Goal: Information Seeking & Learning: Check status

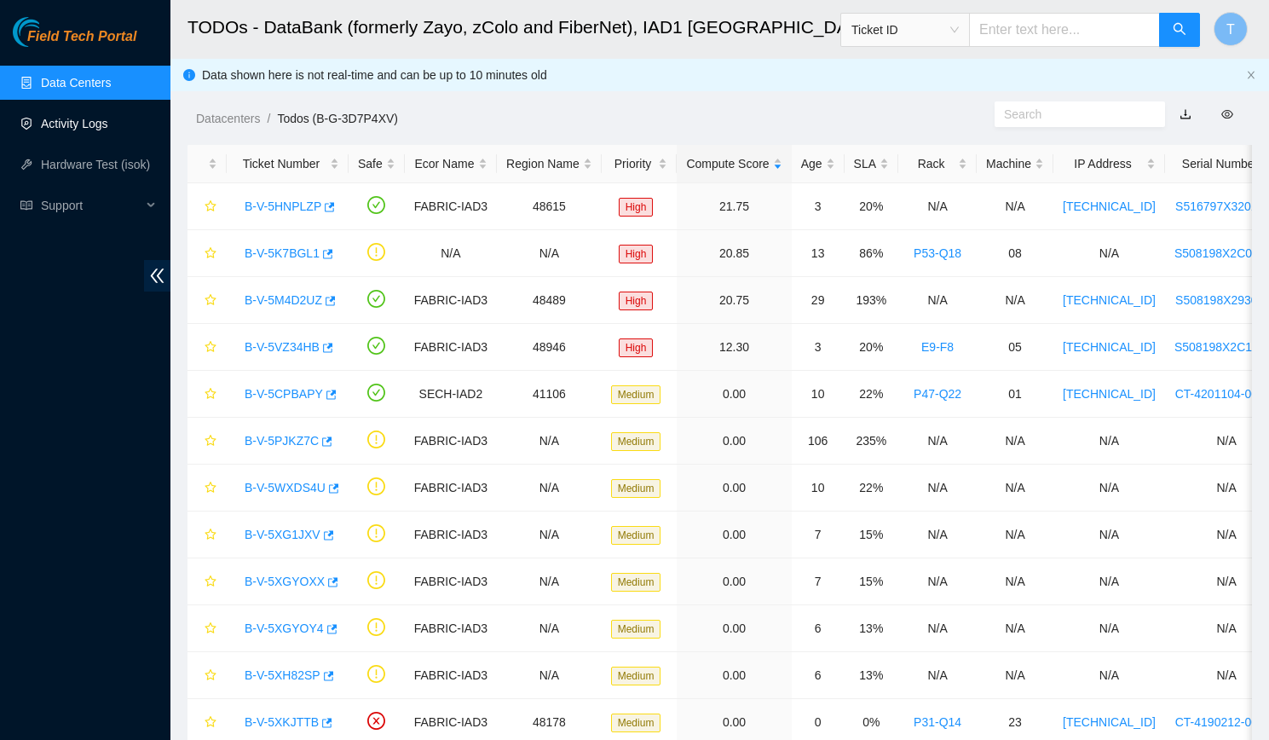
scroll to position [348, 0]
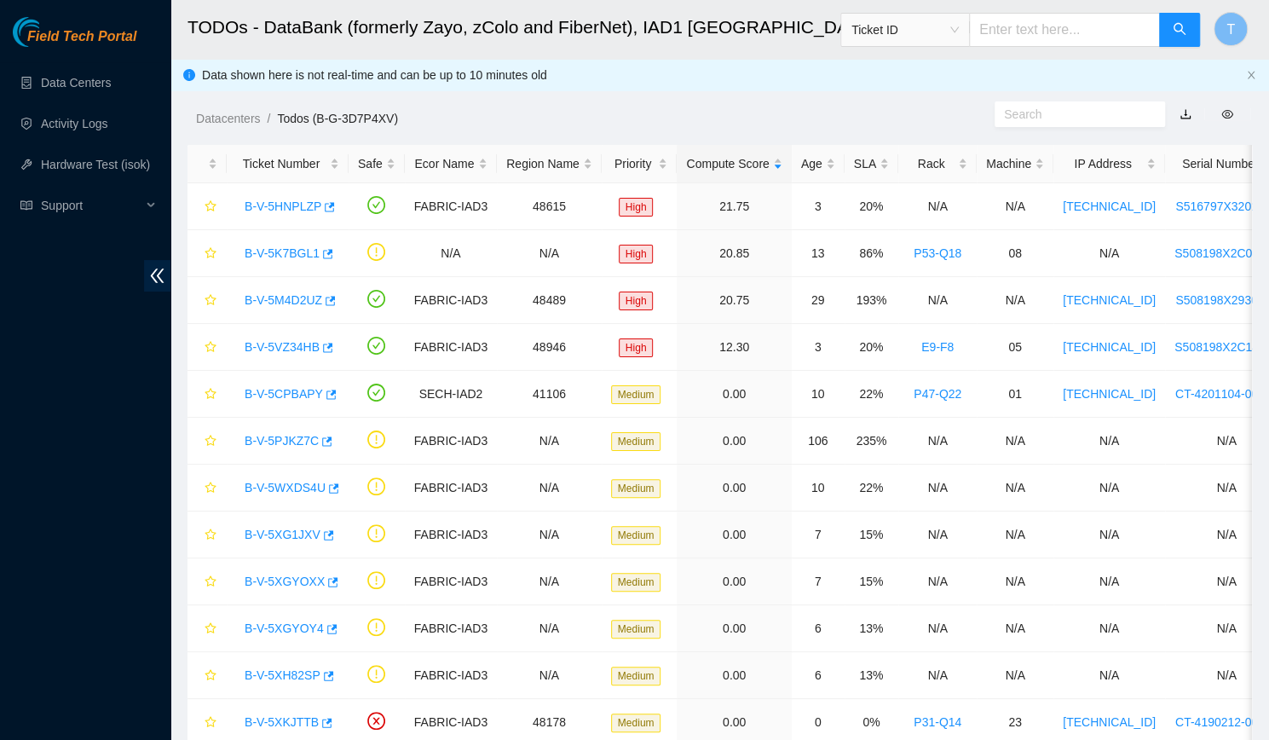
click at [453, 53] on h2 "TODOs - DataBank (formerly Zayo, zColo and FiberNet), IAD1 [GEOGRAPHIC_DATA], […" at bounding box center [620, 27] width 864 height 55
click at [313, 492] on link "B-V-5WXDS4U" at bounding box center [285, 488] width 81 height 14
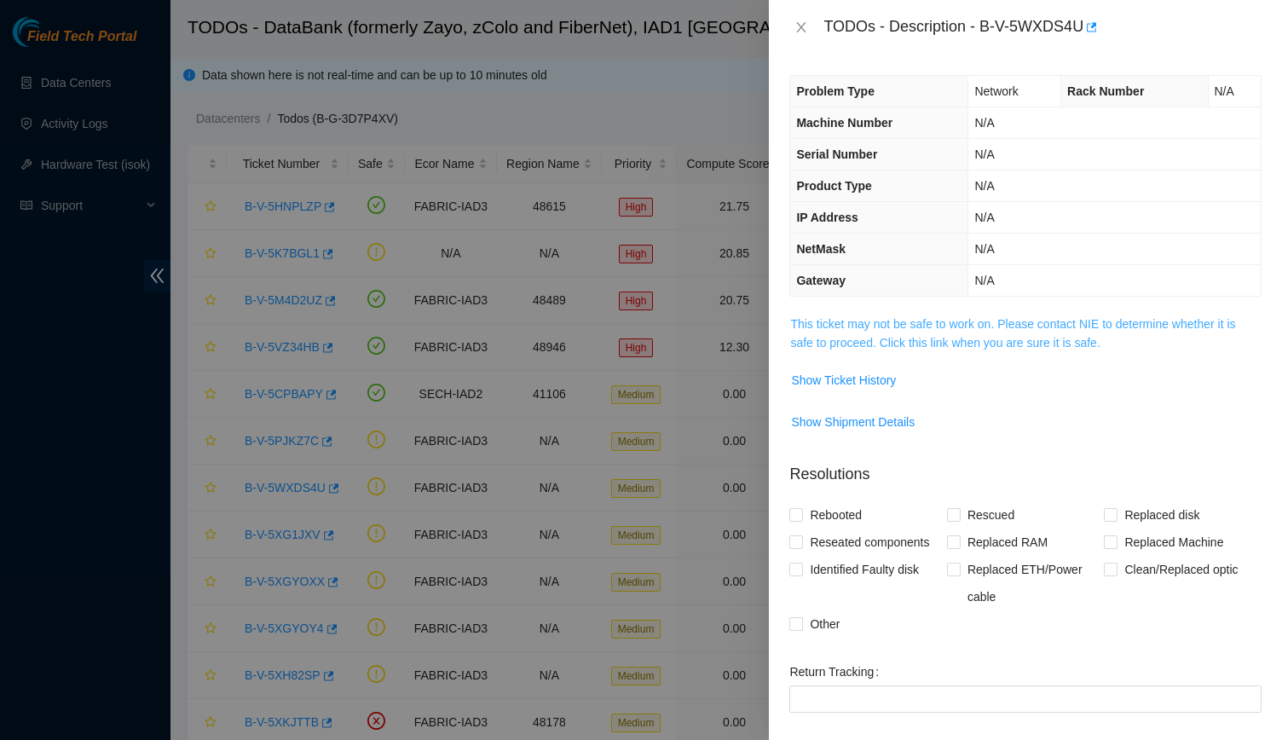
click at [921, 338] on link "This ticket may not be safe to work on. Please contact NIE to determine whether…" at bounding box center [1012, 333] width 445 height 32
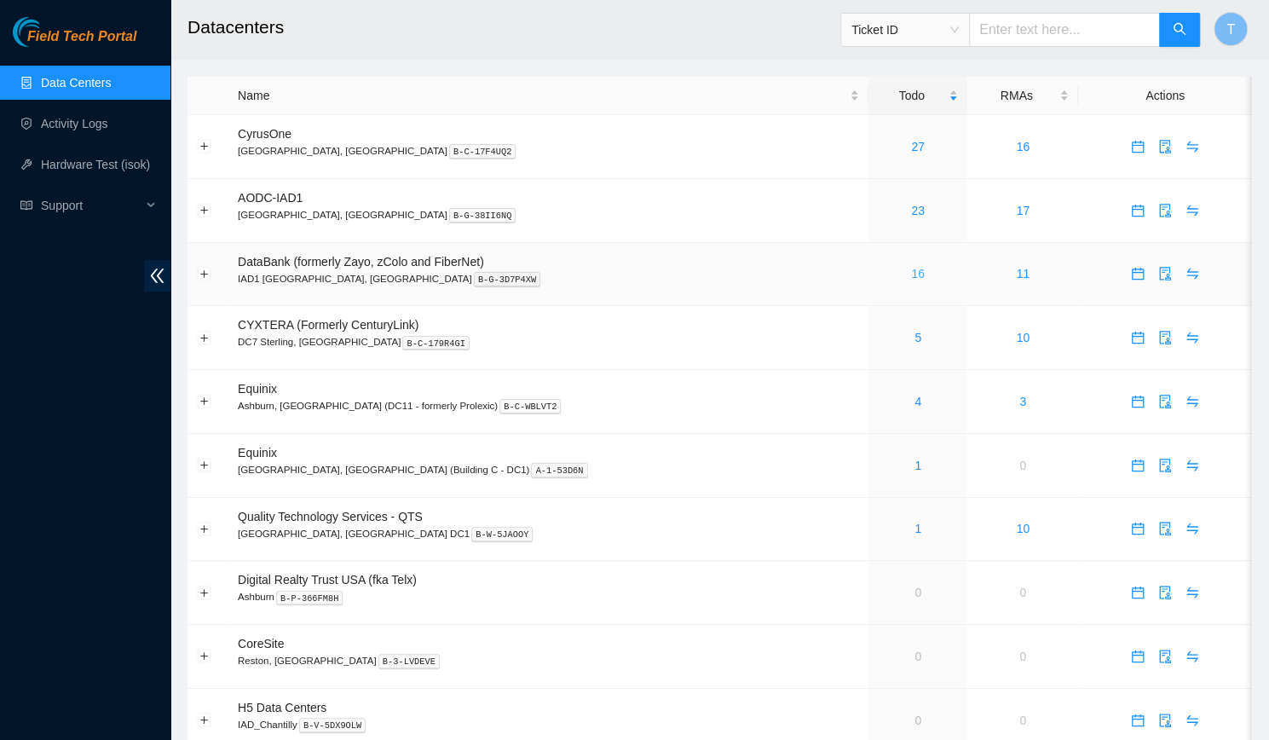
click at [911, 275] on link "16" at bounding box center [918, 274] width 14 height 14
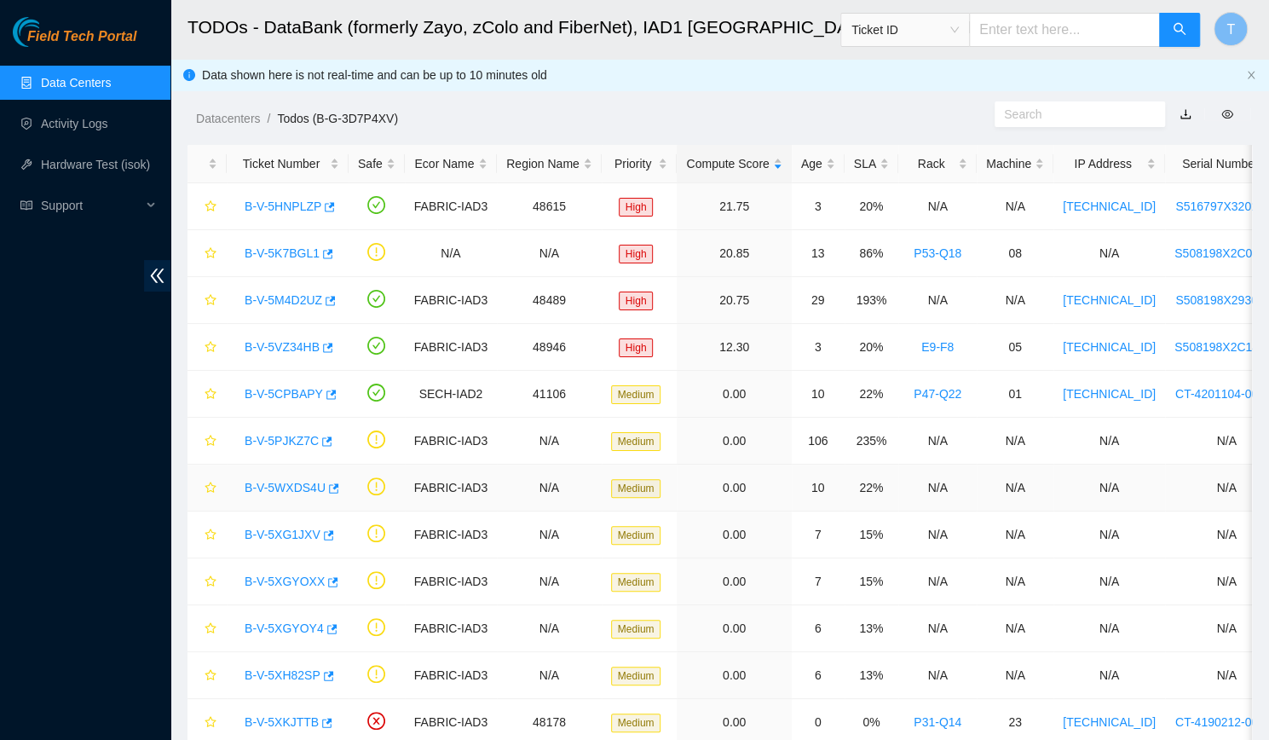
click at [302, 490] on link "B-V-5WXDS4U" at bounding box center [285, 488] width 81 height 14
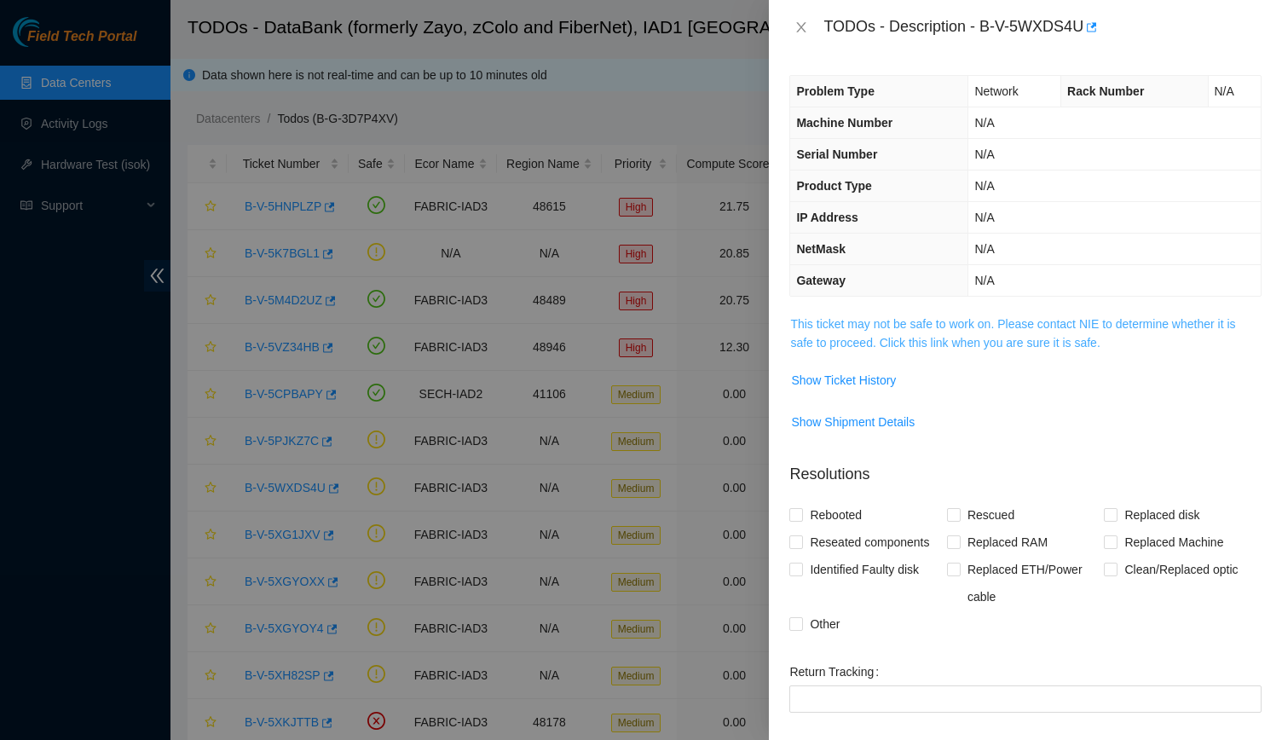
click at [947, 332] on link "This ticket may not be safe to work on. Please contact NIE to determine whether…" at bounding box center [1012, 333] width 445 height 32
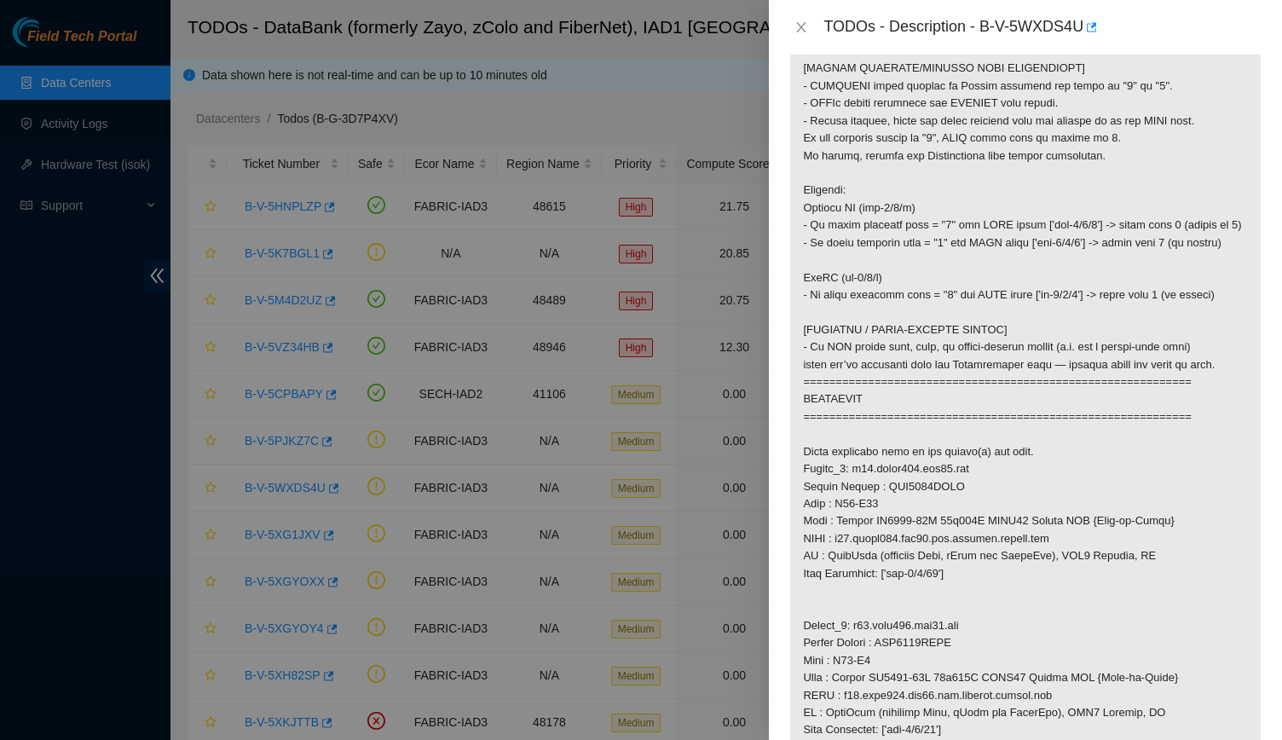
scroll to position [604, 0]
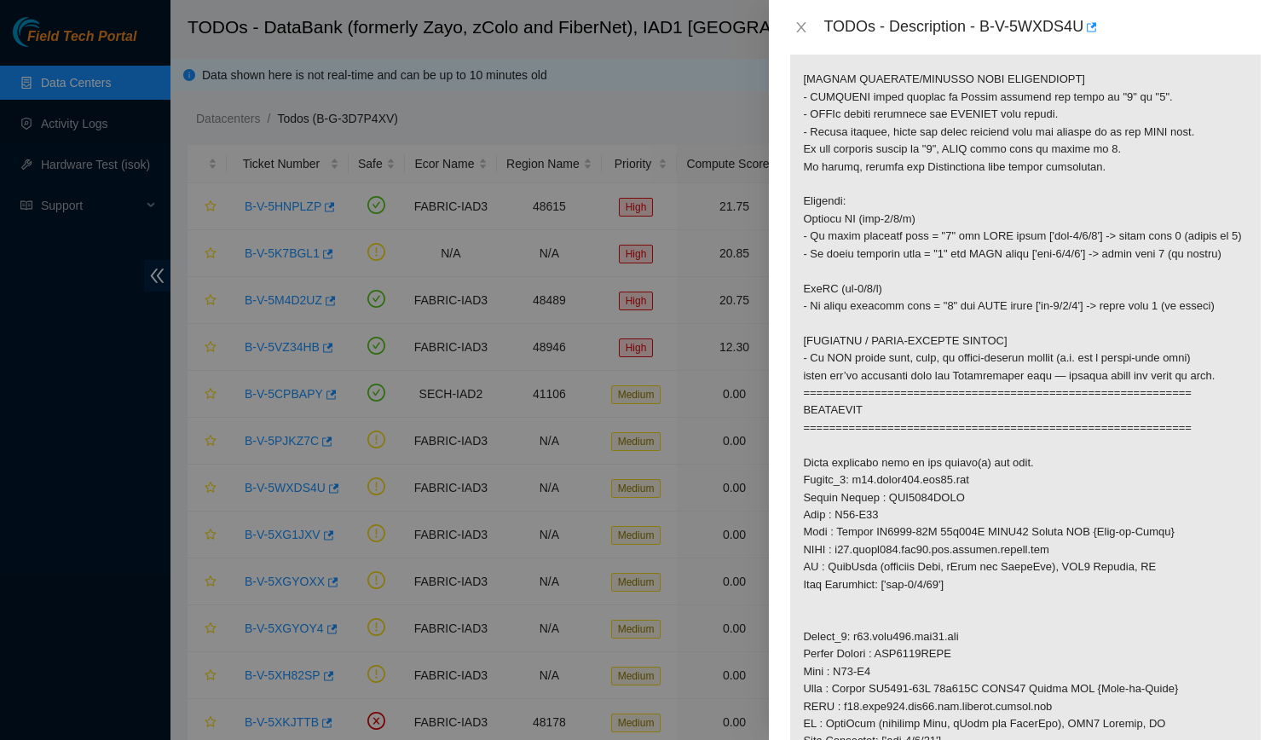
click at [1239, 359] on p at bounding box center [1025, 575] width 471 height 1731
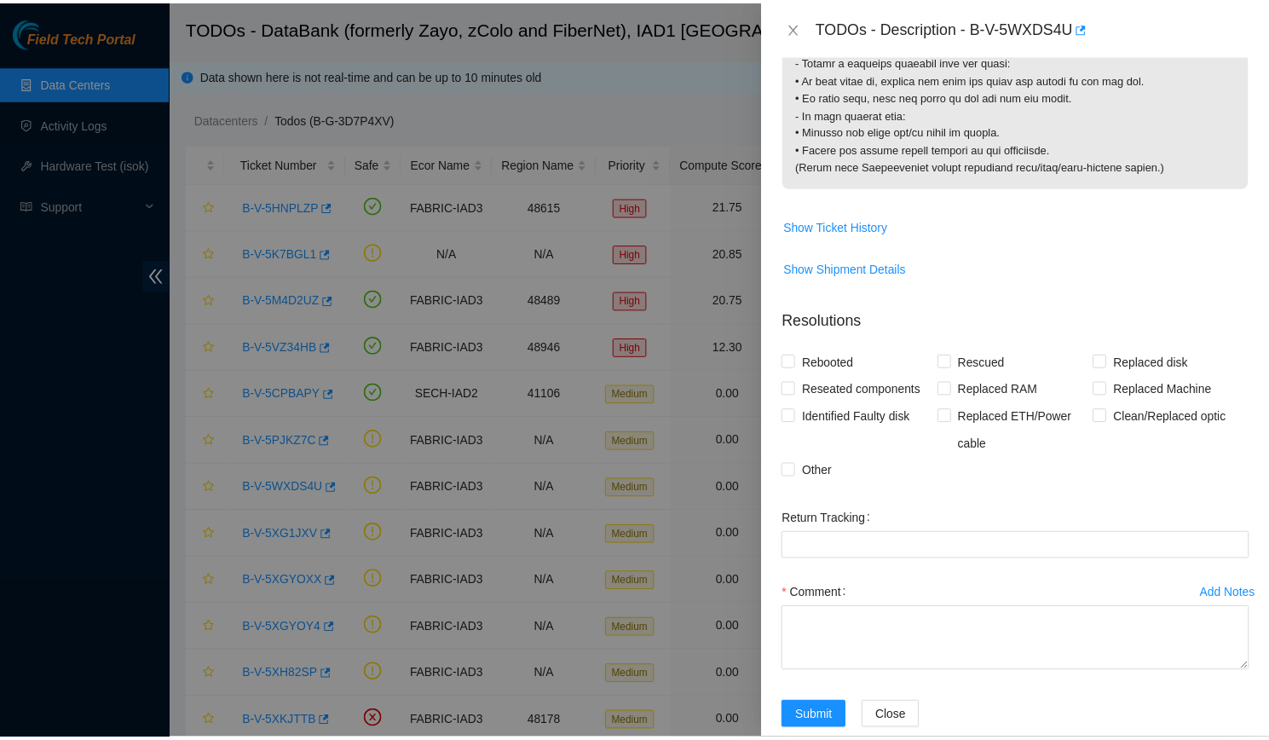
scroll to position [1861, 0]
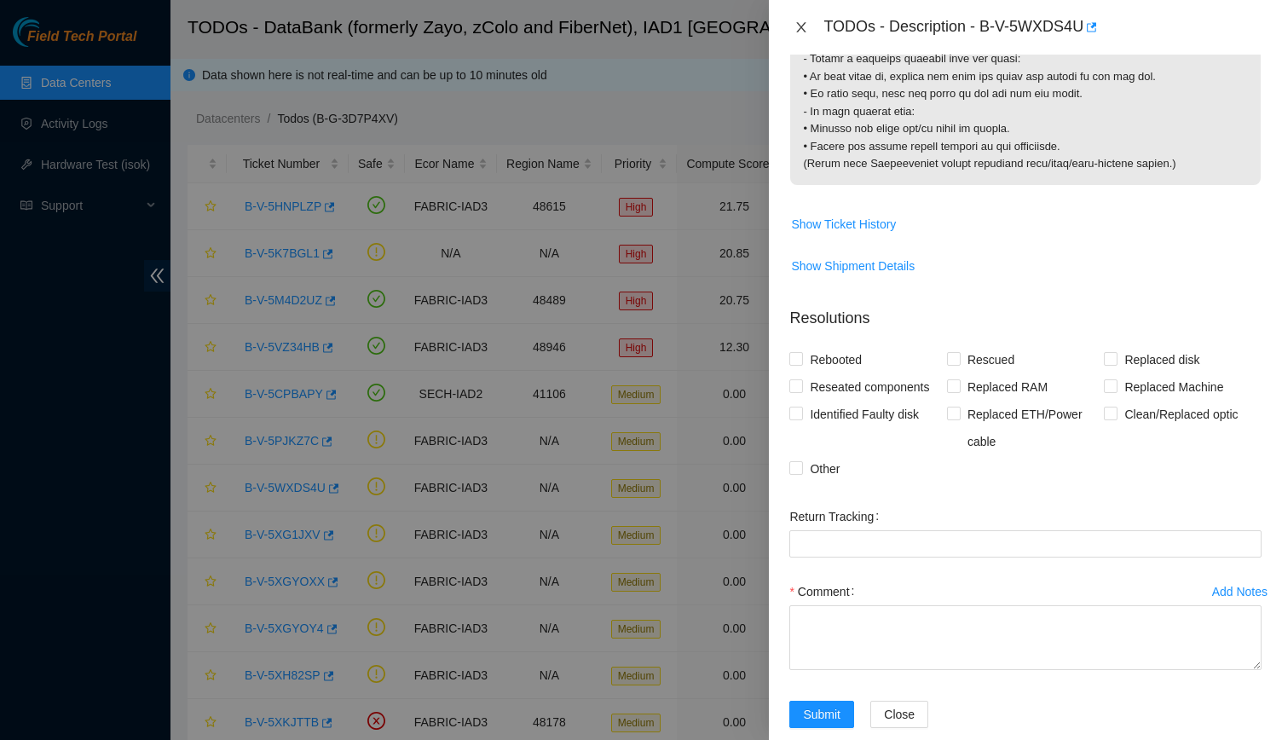
click at [794, 29] on icon "close" at bounding box center [801, 27] width 14 height 14
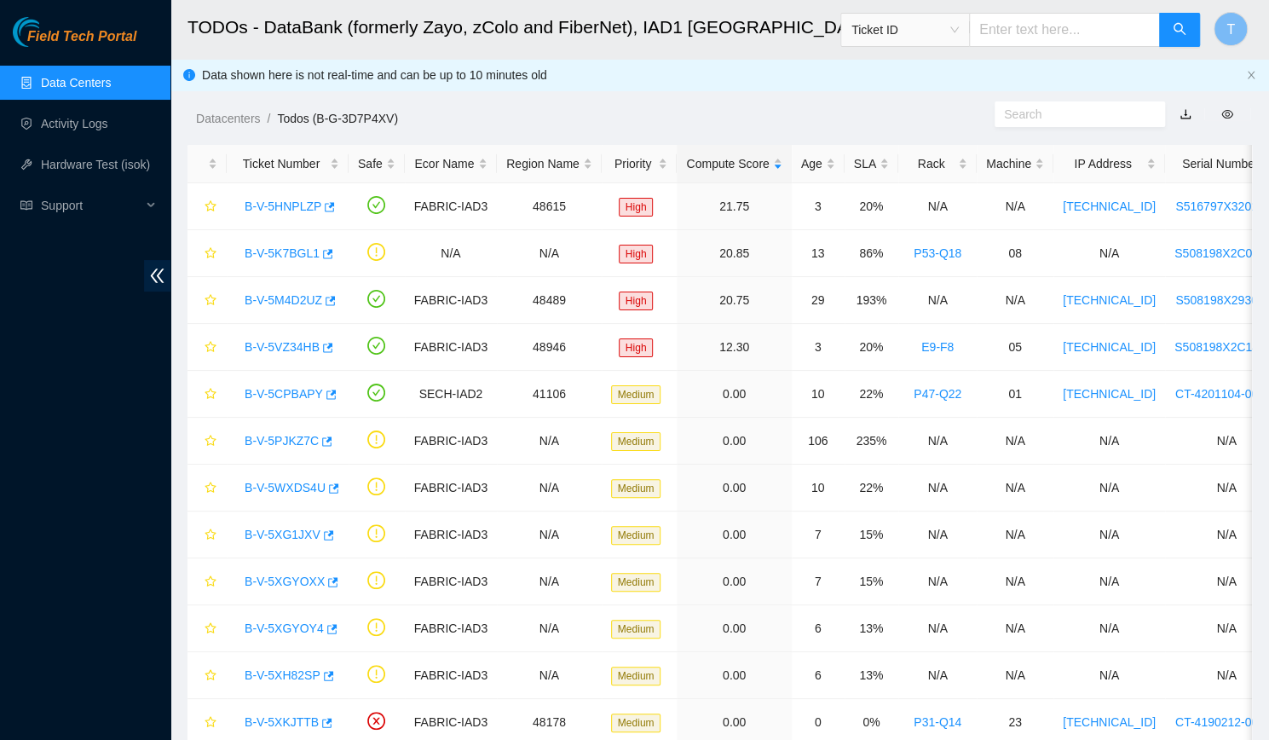
scroll to position [237, 0]
